Goal: Task Accomplishment & Management: Use online tool/utility

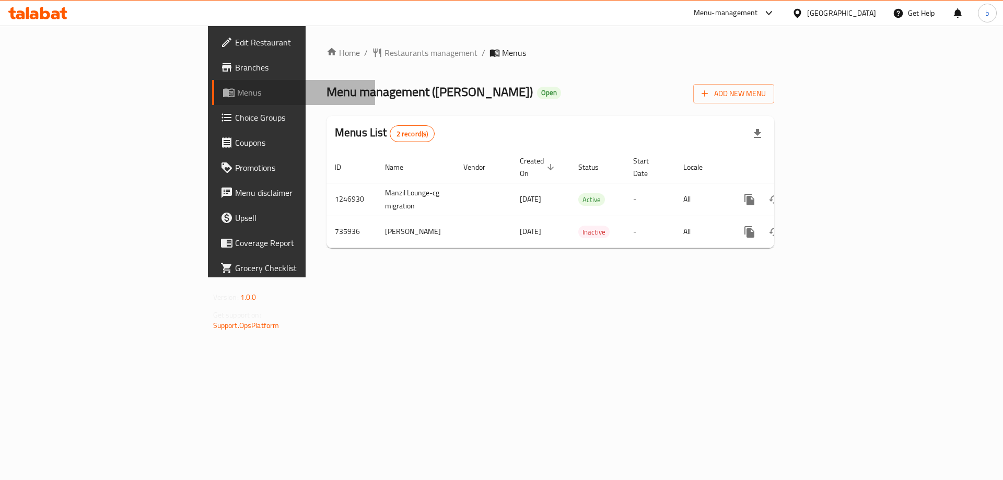
click at [237, 93] on span "Menus" at bounding box center [302, 92] width 130 height 13
click at [235, 61] on span "Branches" at bounding box center [301, 67] width 132 height 13
click at [235, 65] on span "Branches" at bounding box center [301, 67] width 132 height 13
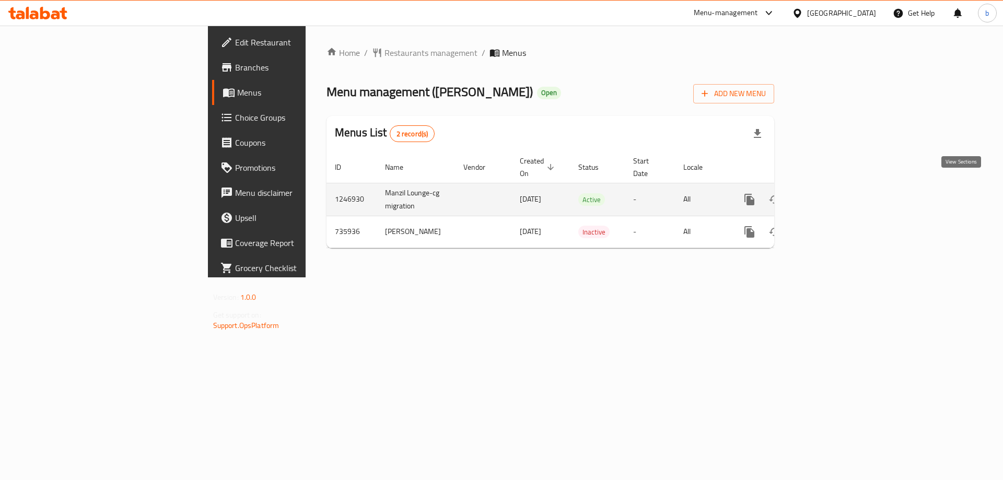
click at [829, 195] on icon "enhanced table" at bounding box center [824, 199] width 9 height 9
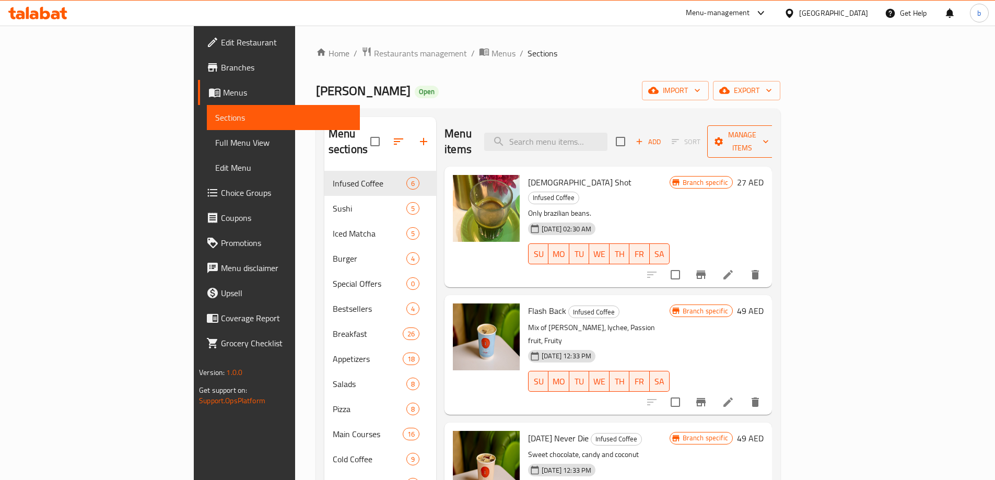
click at [777, 134] on button "Manage items" at bounding box center [742, 141] width 70 height 32
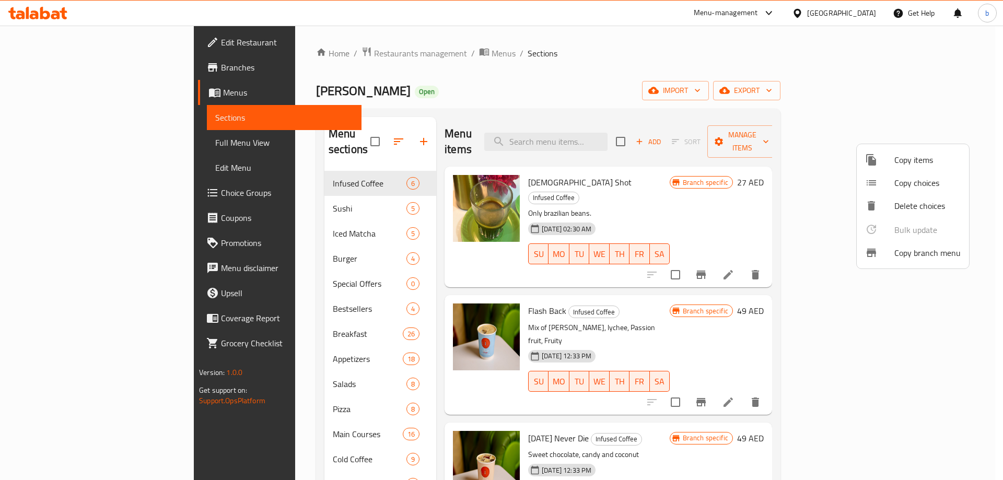
click at [918, 249] on span "Copy branch menu" at bounding box center [927, 253] width 66 height 13
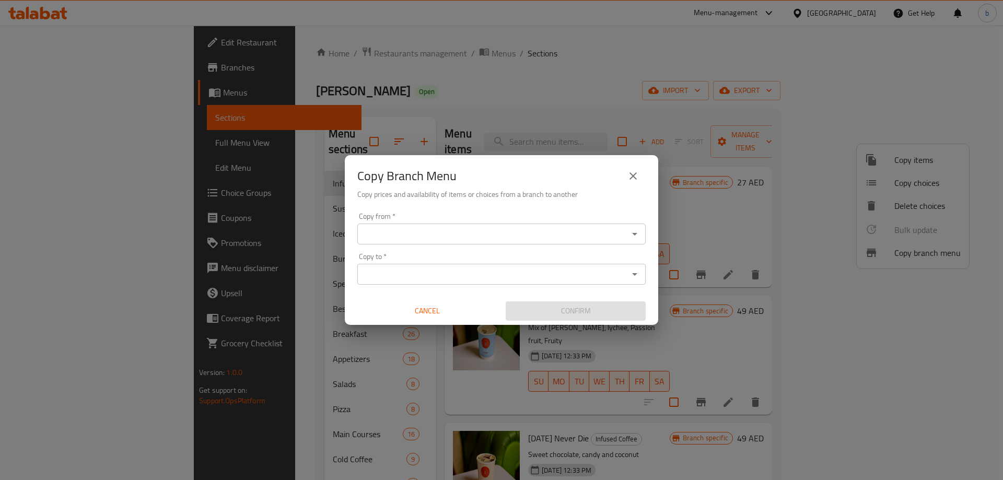
click at [463, 233] on input "Copy from   *" at bounding box center [492, 234] width 265 height 15
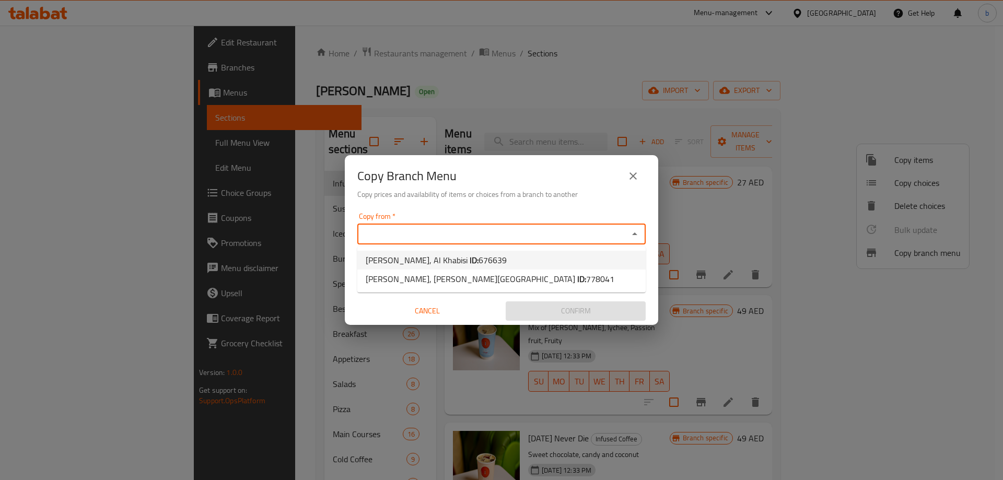
click at [478, 261] on span "676639" at bounding box center [492, 260] width 28 height 16
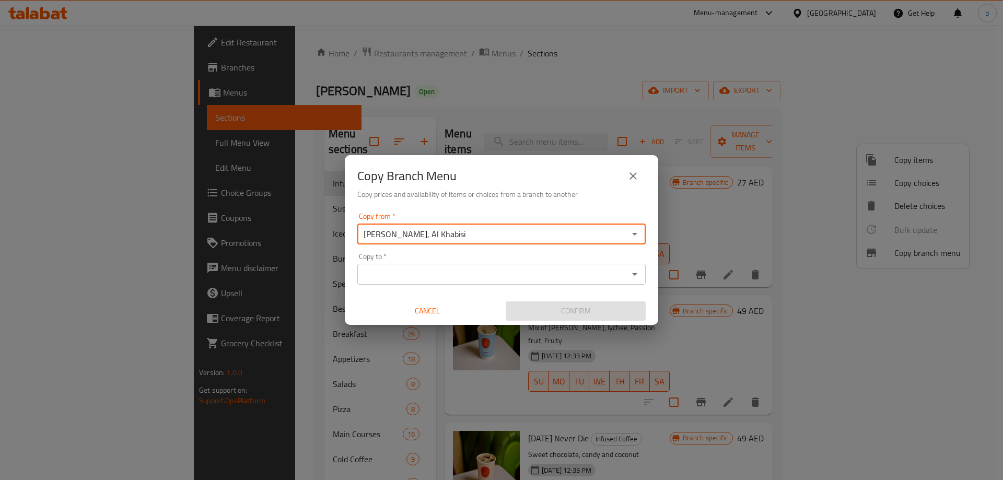
type input "Manzil Lounge, Al Khabisi"
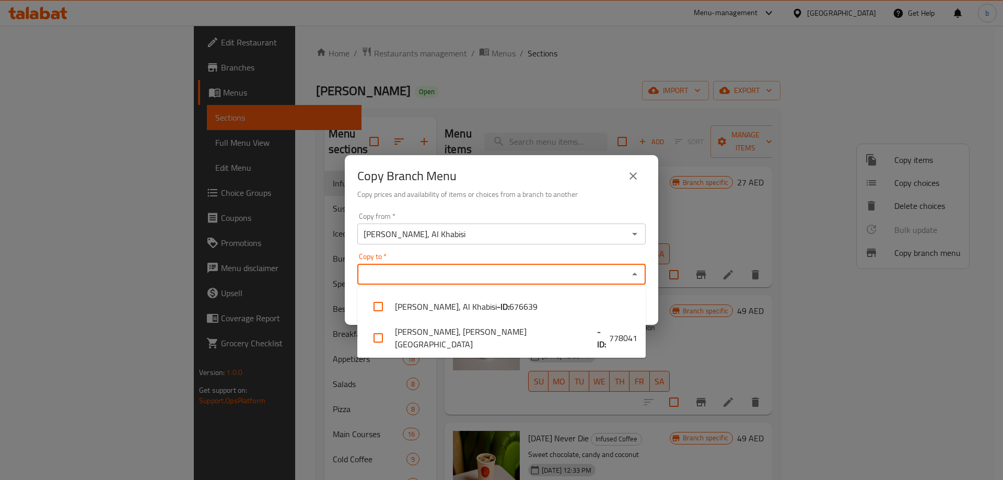
click at [458, 270] on input "Copy to   *" at bounding box center [492, 274] width 265 height 15
click at [494, 343] on li "Manzil Lounge, Mohammed Bin Zayed City - ID: 778041" at bounding box center [501, 337] width 288 height 31
checkbox input "true"
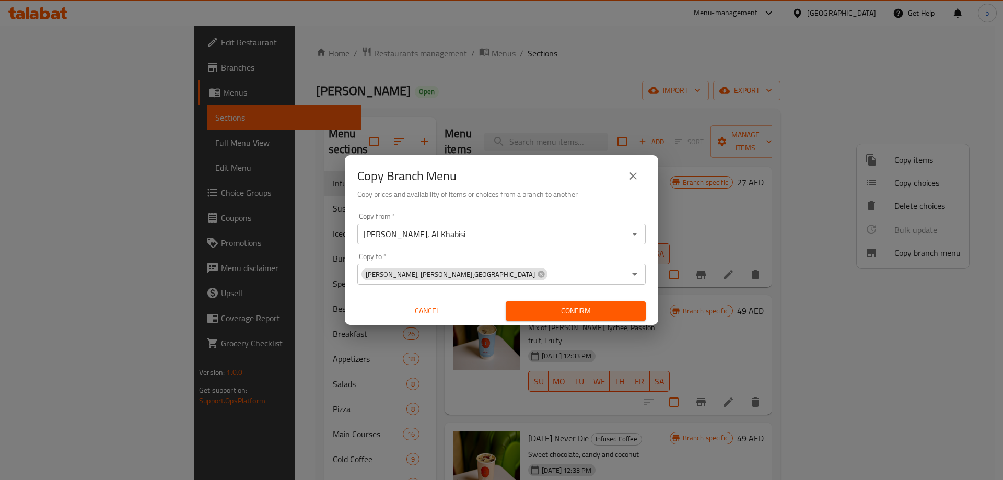
click at [741, 156] on div "Copy Branch Menu Copy prices and availability of items or choices from a branch…" at bounding box center [501, 240] width 1003 height 480
click at [548, 309] on span "Confirm" at bounding box center [575, 311] width 123 height 13
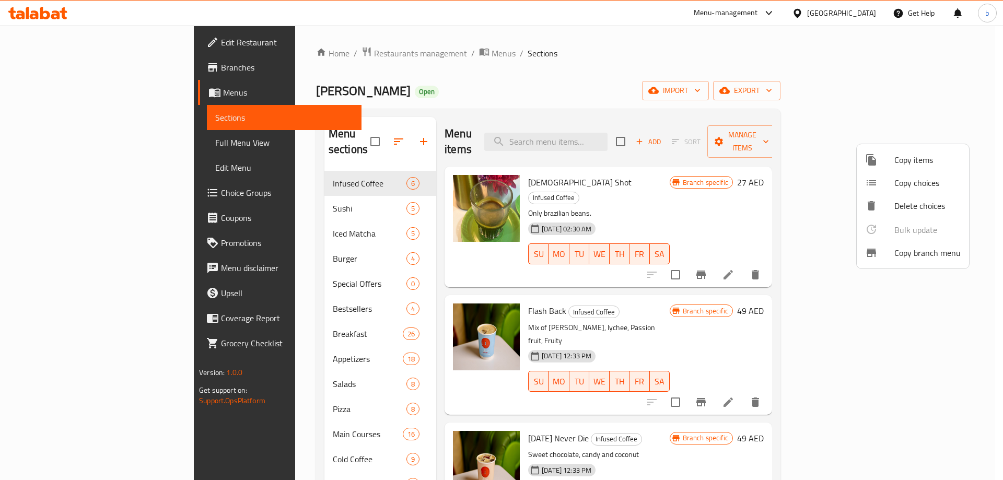
click at [694, 46] on div at bounding box center [501, 240] width 1003 height 480
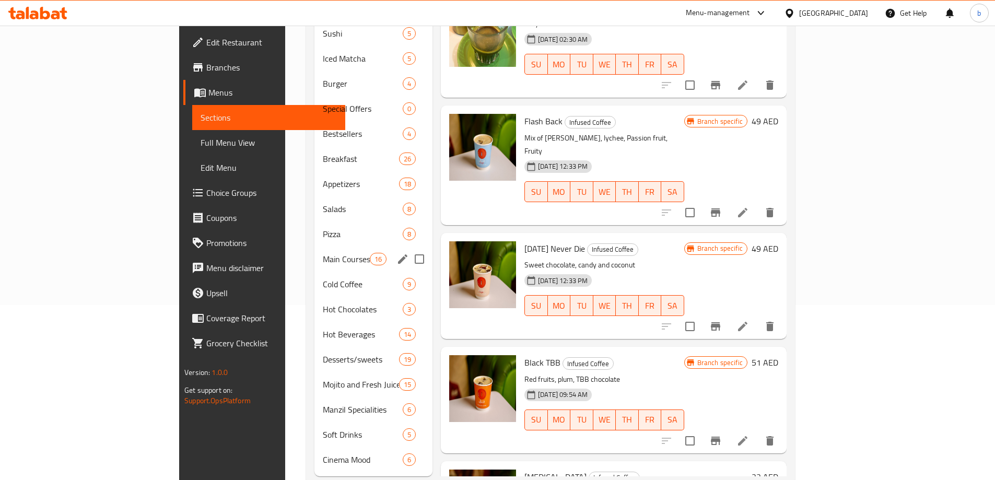
scroll to position [185, 0]
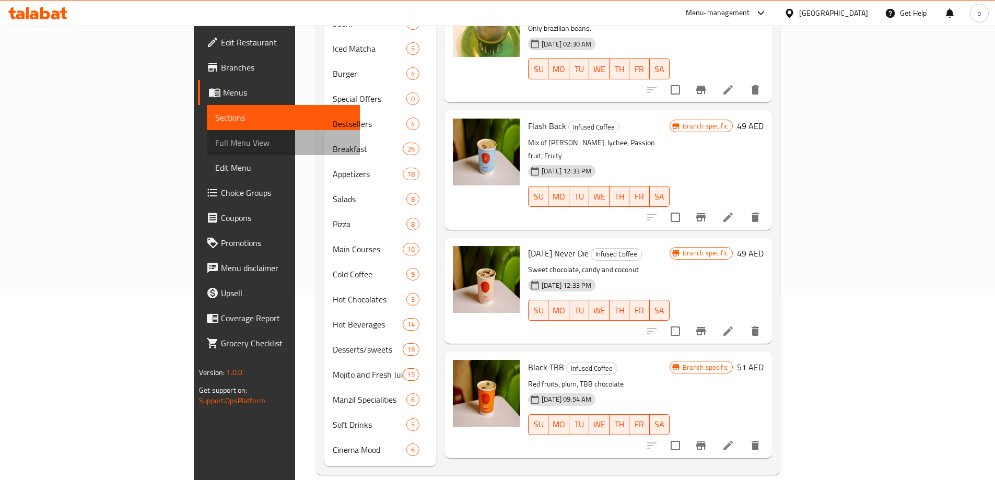
click at [215, 138] on span "Full Menu View" at bounding box center [283, 142] width 136 height 13
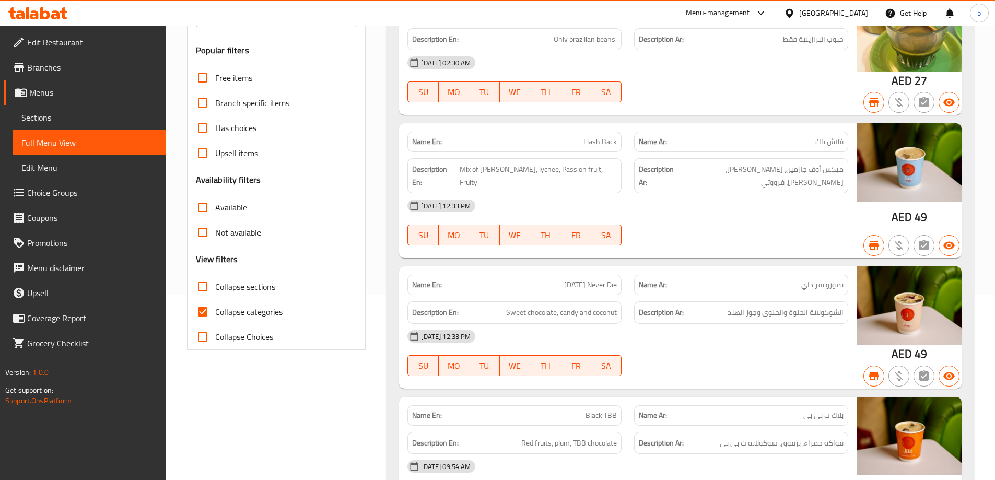
click at [206, 315] on input "Collapse categories" at bounding box center [202, 311] width 25 height 25
checkbox input "false"
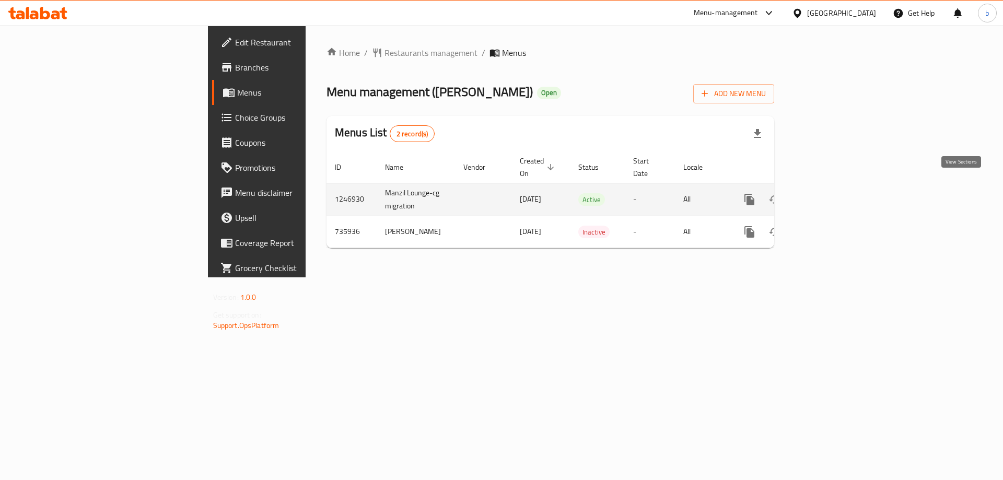
click at [831, 193] on icon "enhanced table" at bounding box center [824, 199] width 13 height 13
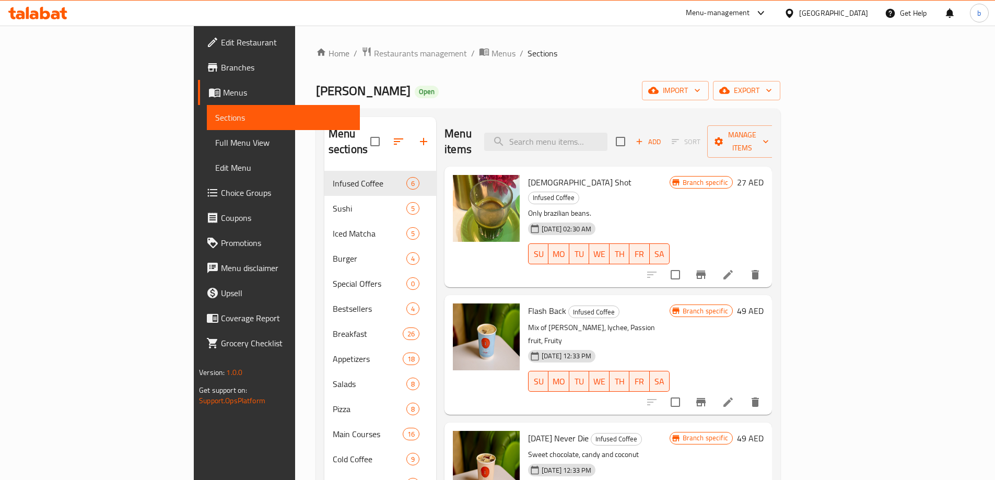
click at [565, 53] on ol "Home / Restaurants management / Menus / Sections" at bounding box center [548, 53] width 464 height 14
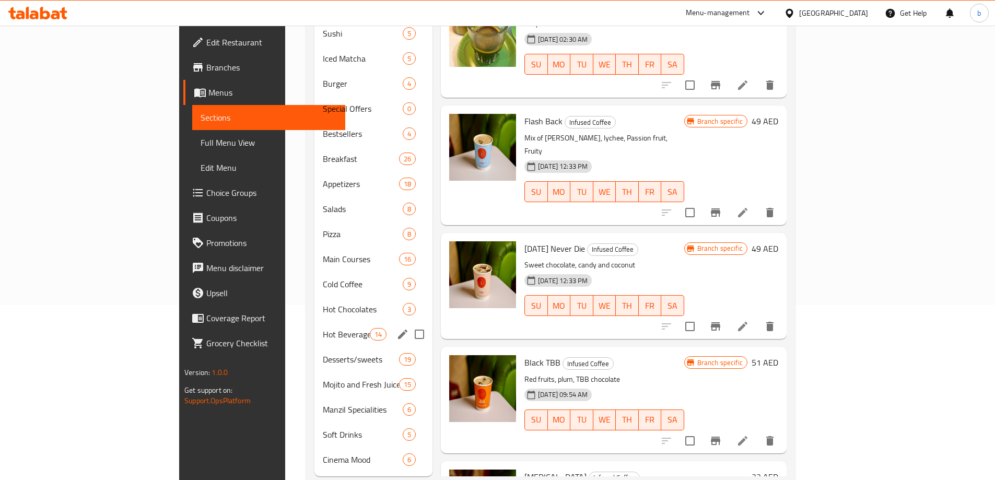
scroll to position [185, 0]
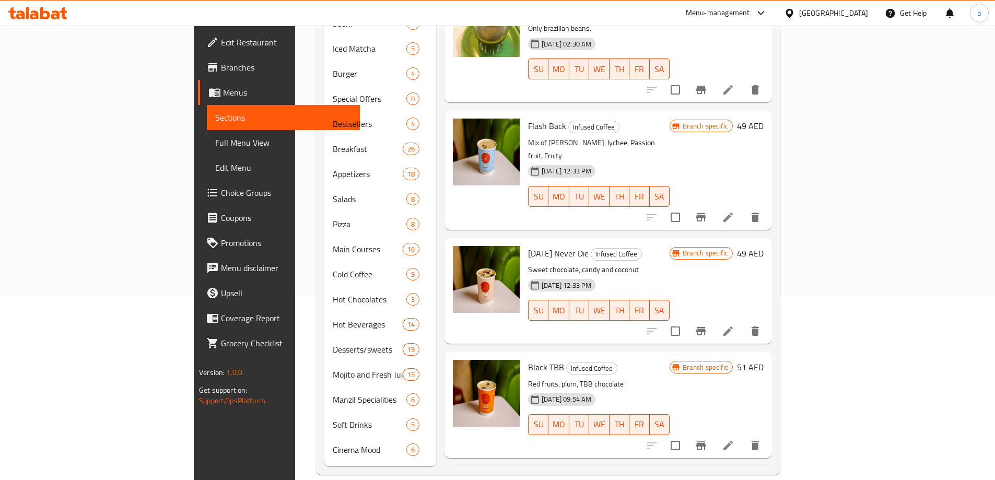
click at [215, 140] on span "Full Menu View" at bounding box center [283, 142] width 136 height 13
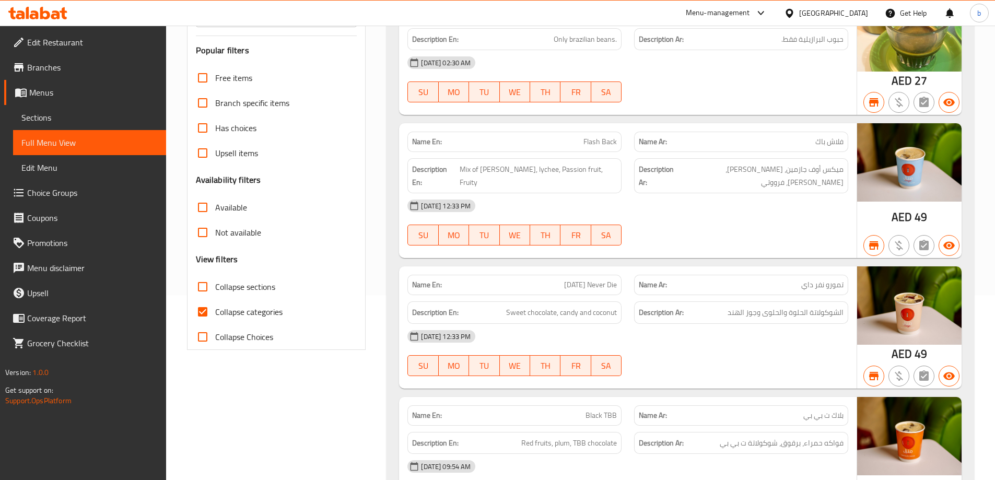
click at [202, 310] on input "Collapse categories" at bounding box center [202, 311] width 25 height 25
checkbox input "false"
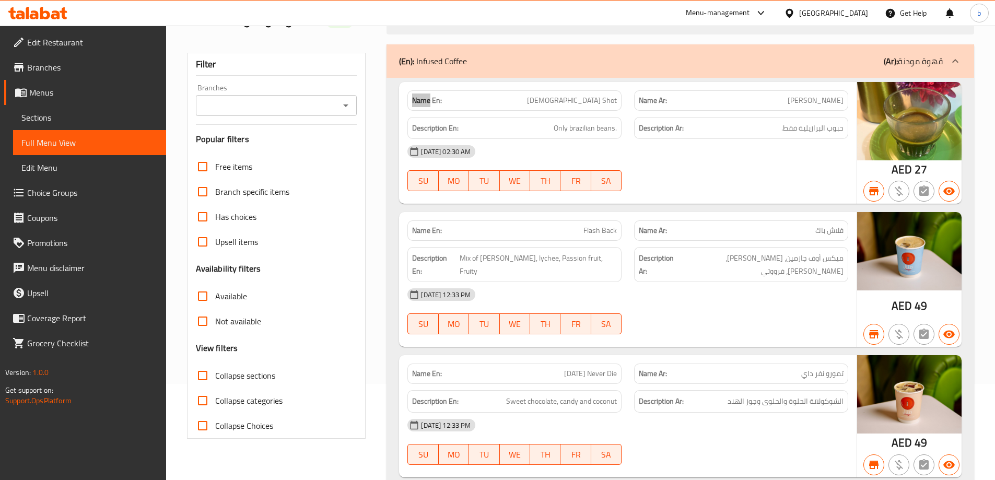
scroll to position [157, 0]
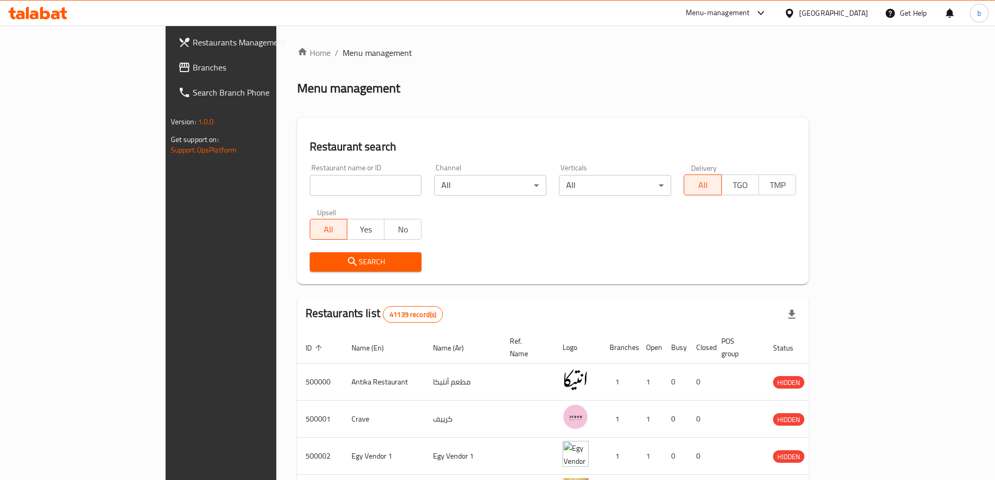
click at [193, 64] on span "Branches" at bounding box center [258, 67] width 131 height 13
